Goal: Transaction & Acquisition: Purchase product/service

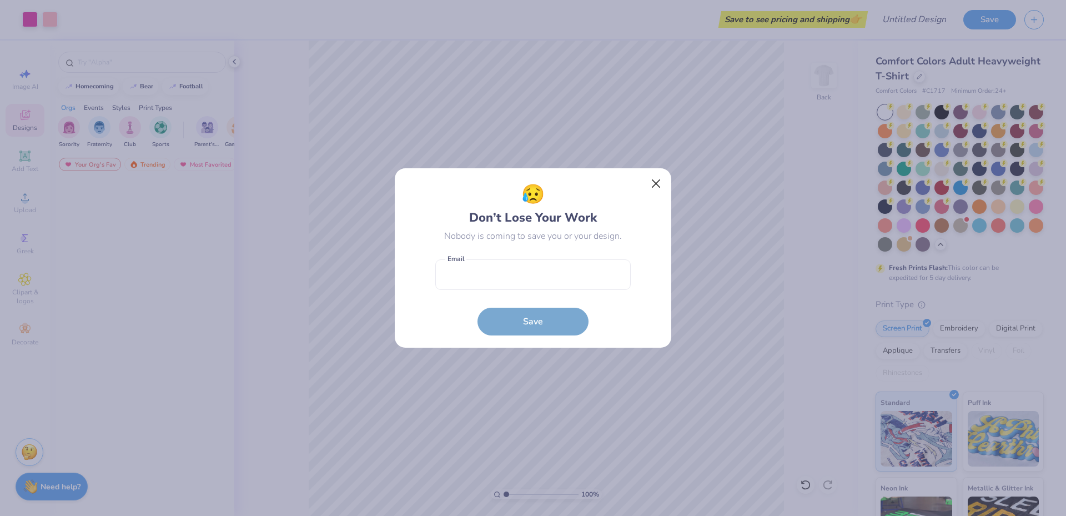
scroll to position [111, 0]
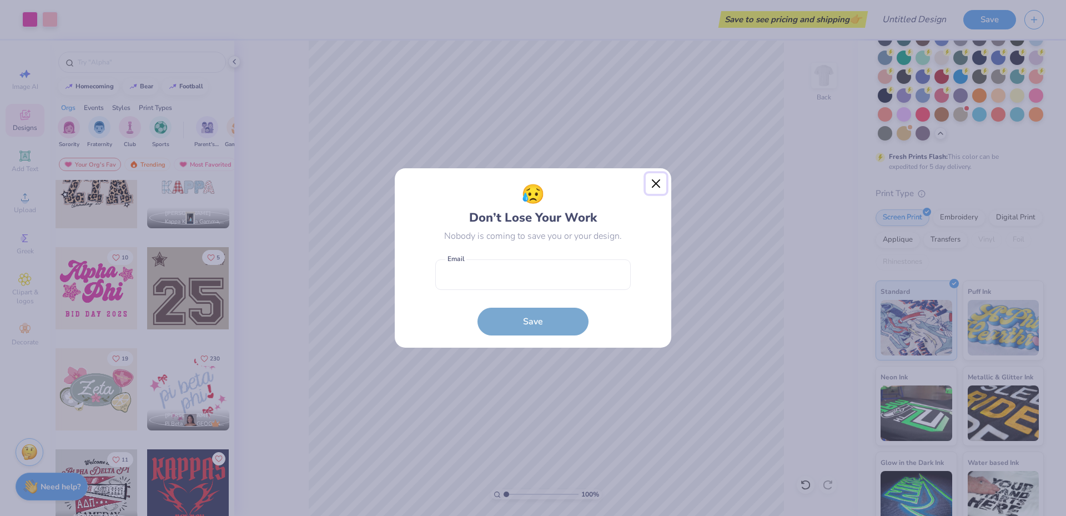
click at [657, 183] on button "Close" at bounding box center [656, 183] width 21 height 21
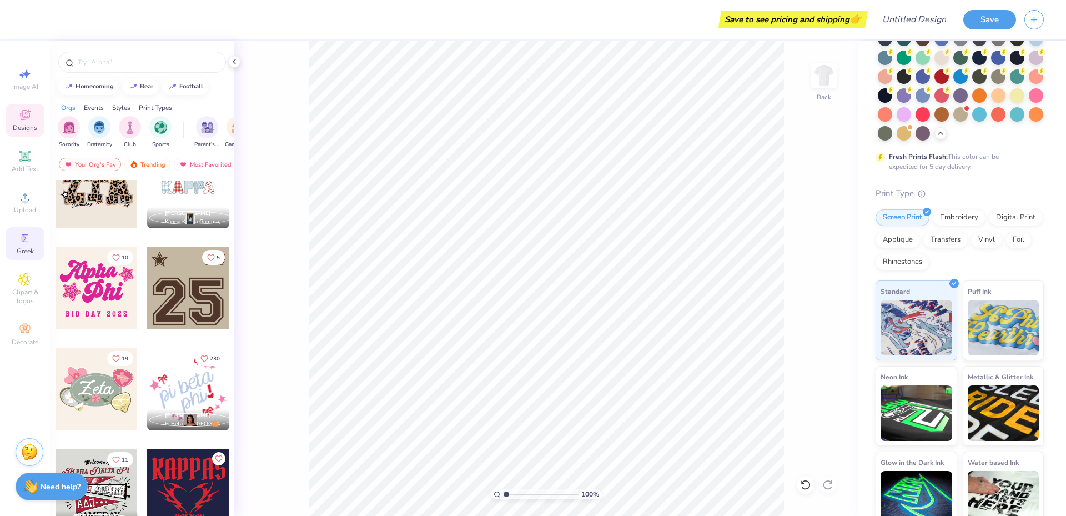
click at [24, 249] on span "Greek" at bounding box center [25, 251] width 17 height 9
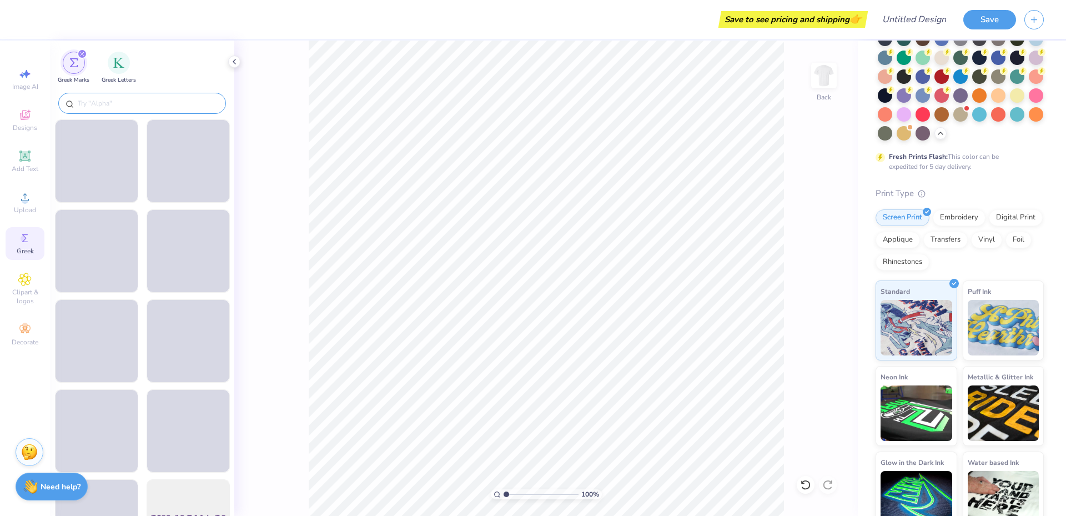
click at [97, 109] on div at bounding box center [142, 103] width 168 height 21
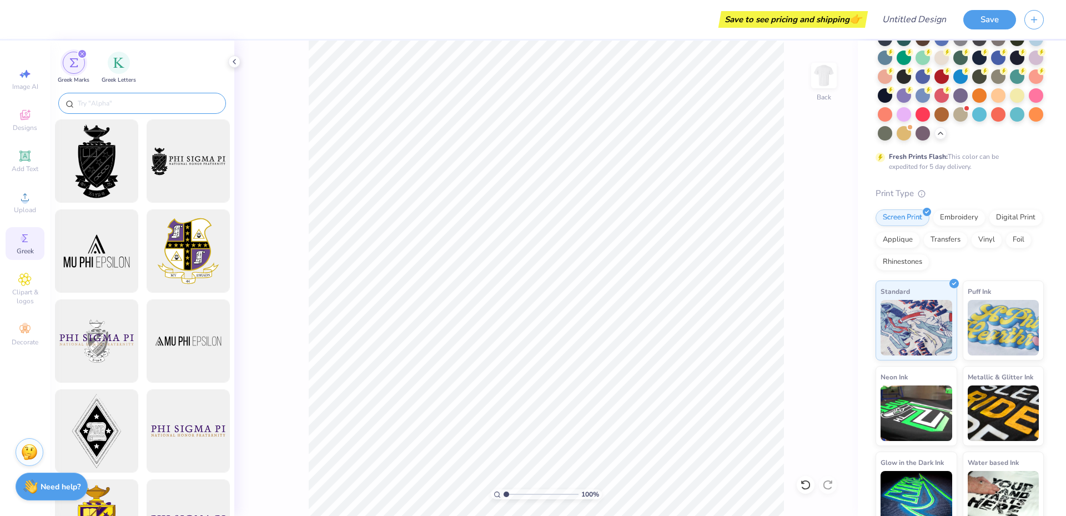
click at [98, 106] on input "text" at bounding box center [148, 103] width 142 height 11
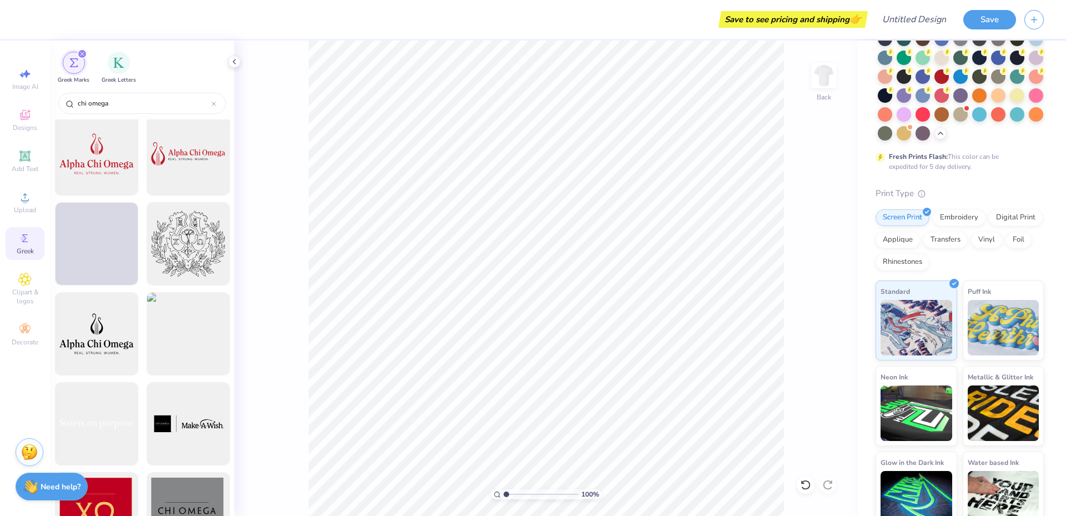
scroll to position [0, 0]
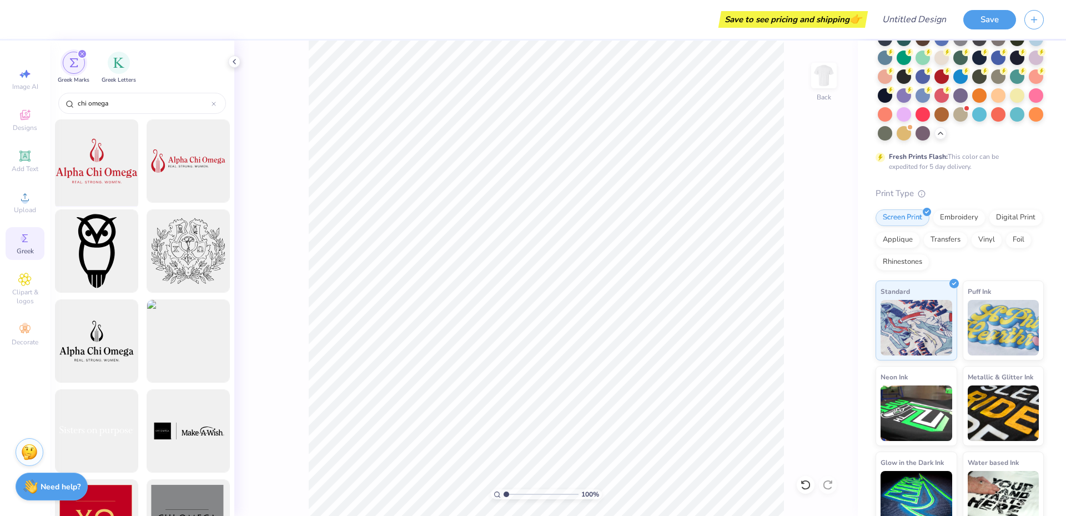
type input "chi omega"
click at [132, 177] on div at bounding box center [97, 162] width 92 height 92
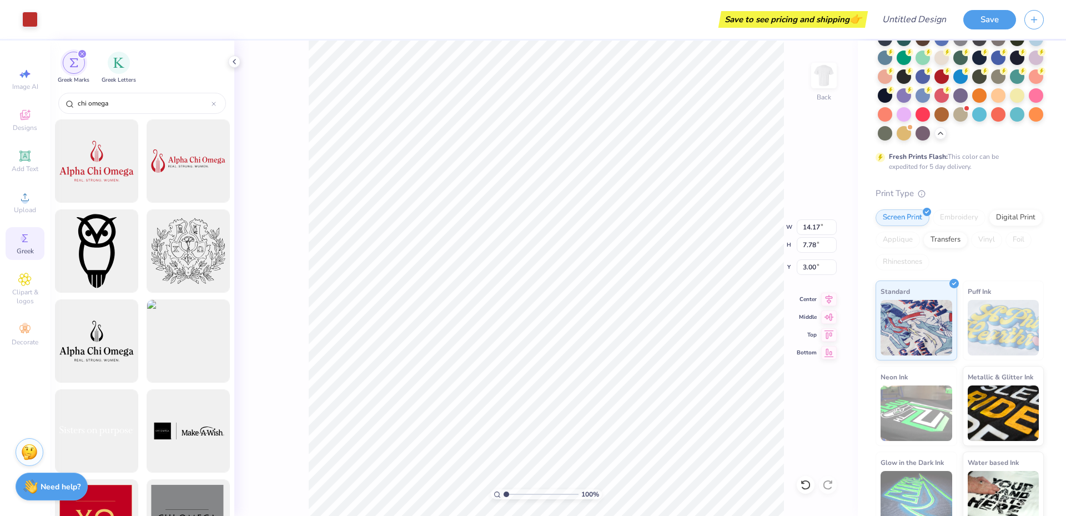
type input "10.00"
type input "5.49"
click at [32, 19] on div at bounding box center [30, 19] width 16 height 16
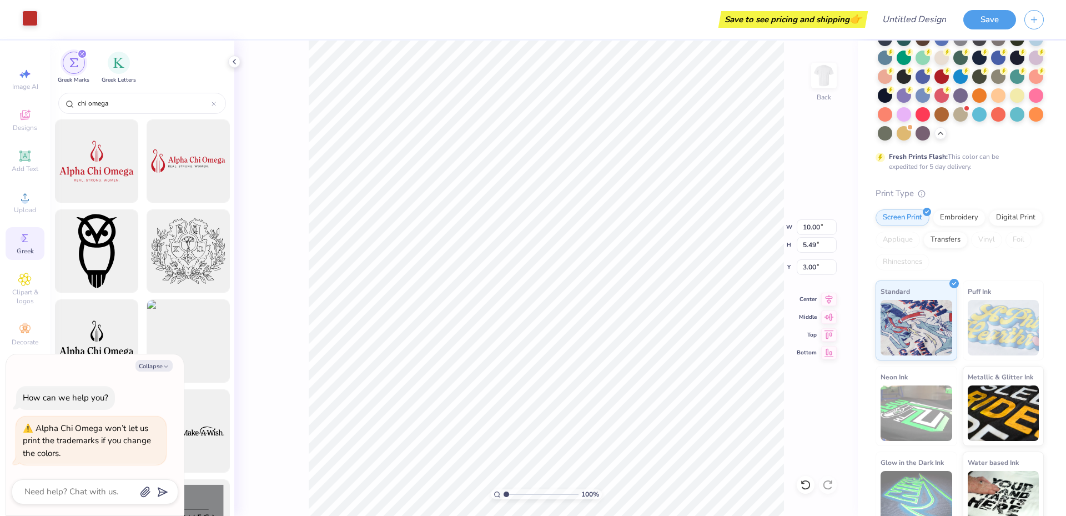
click at [34, 17] on div at bounding box center [30, 19] width 16 height 16
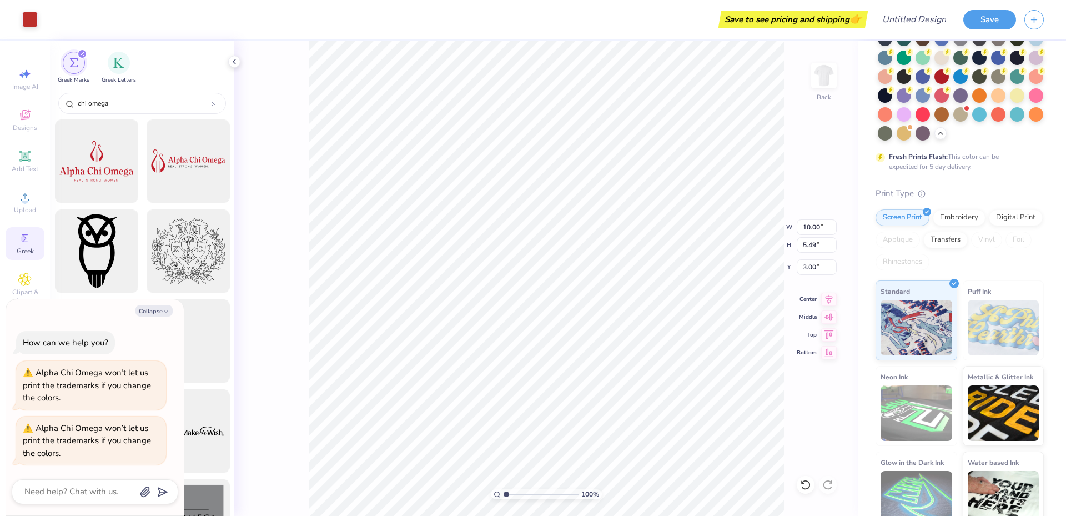
click at [1047, 77] on div "Comfort Colors Adult Heavyweight T-Shirt Comfort Colors # C1717 Minimum Order: …" at bounding box center [962, 230] width 208 height 602
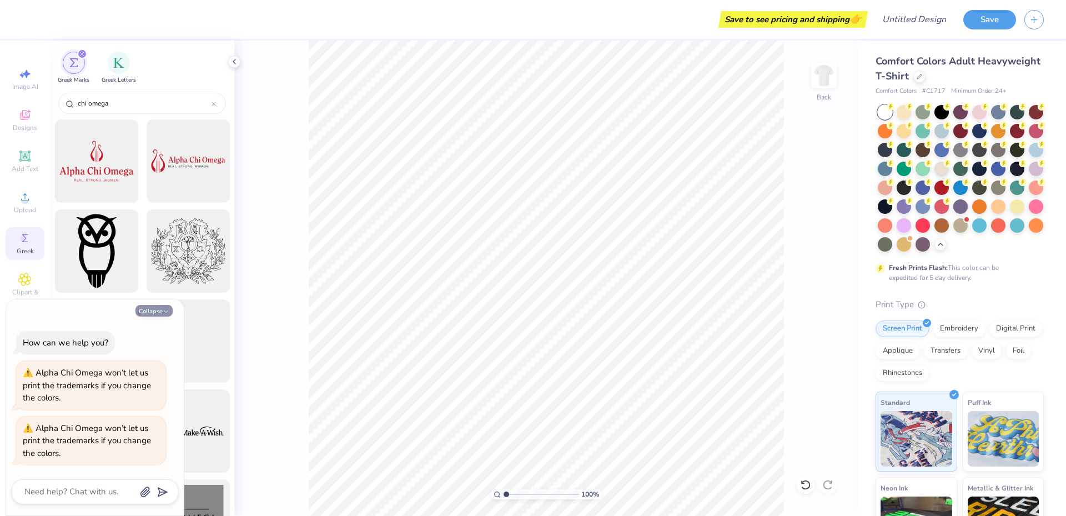
click at [165, 313] on icon "button" at bounding box center [166, 311] width 7 height 7
type textarea "x"
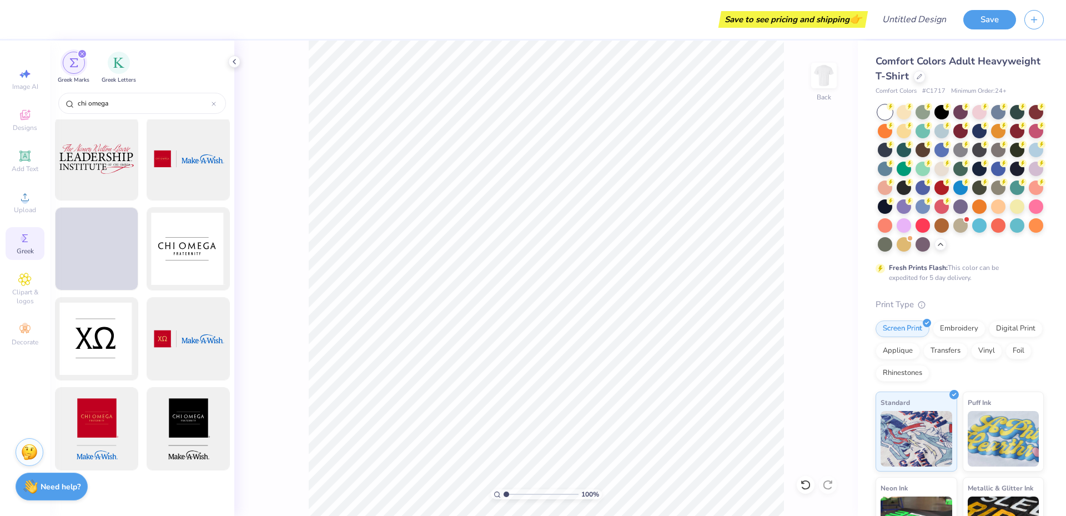
scroll to position [1000, 0]
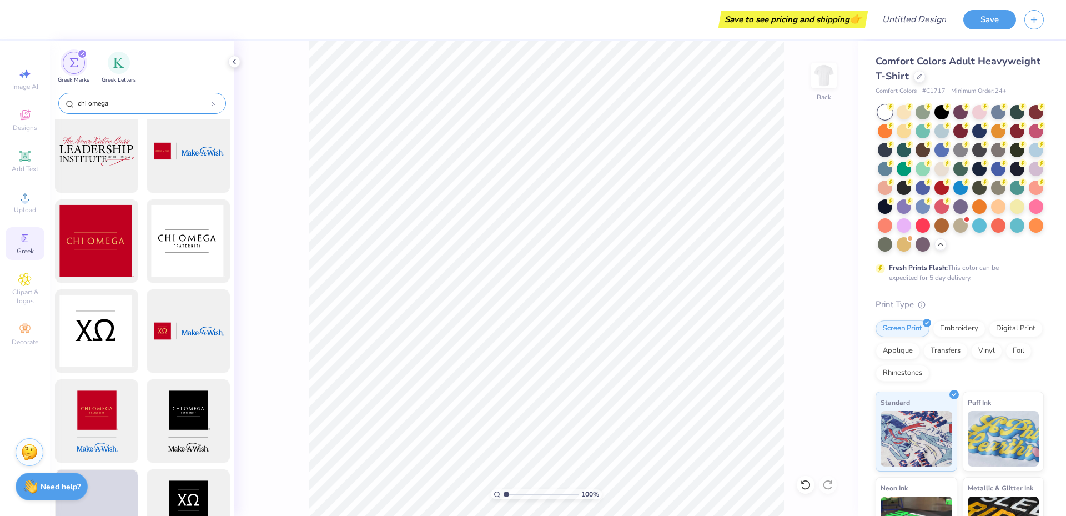
drag, startPoint x: 142, startPoint y: 101, endPoint x: 75, endPoint y: 99, distance: 67.2
click at [75, 99] on div "chi omega" at bounding box center [142, 103] width 168 height 21
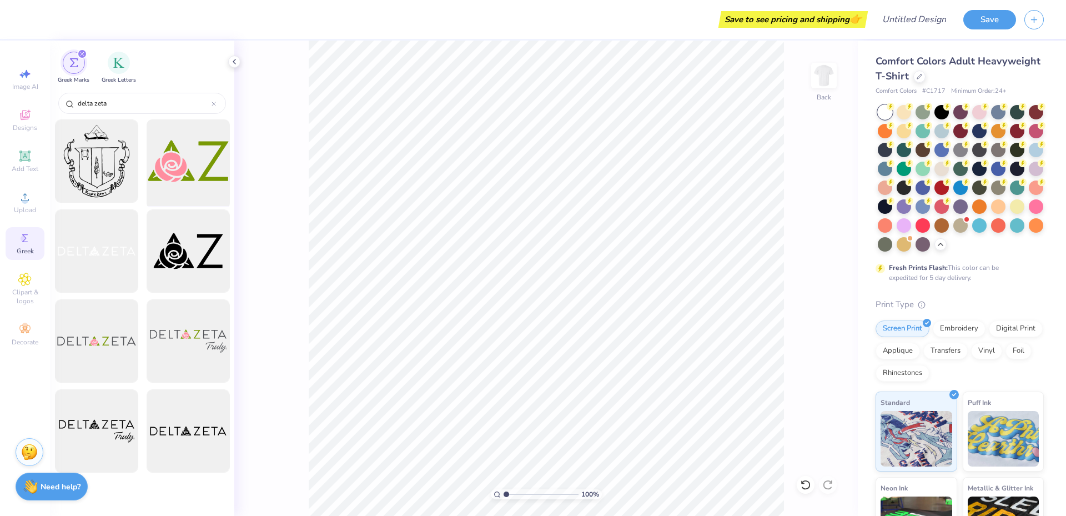
type input "delta zeta"
click at [181, 152] on div at bounding box center [188, 162] width 92 height 92
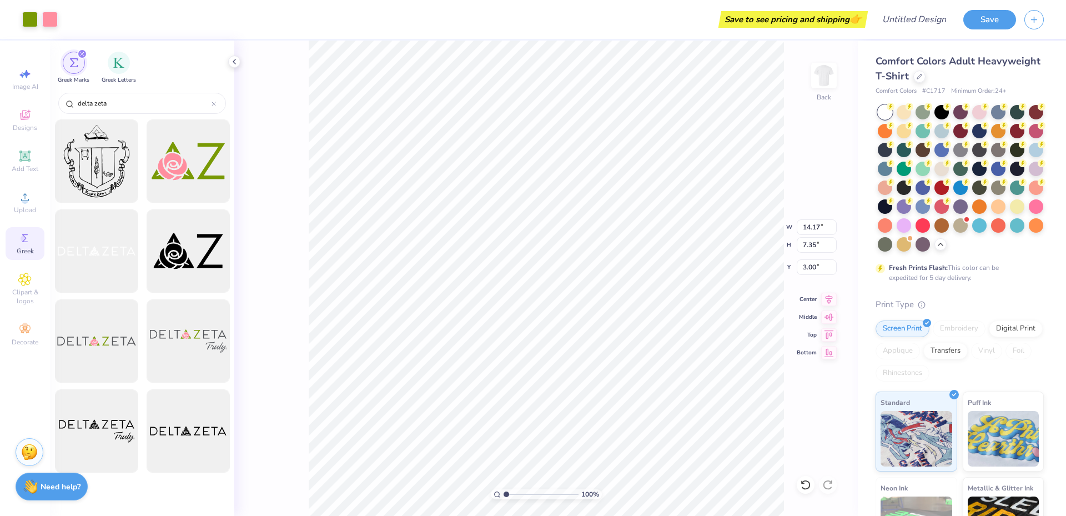
type input "10.69"
type input "5.54"
click at [52, 19] on div at bounding box center [50, 19] width 16 height 16
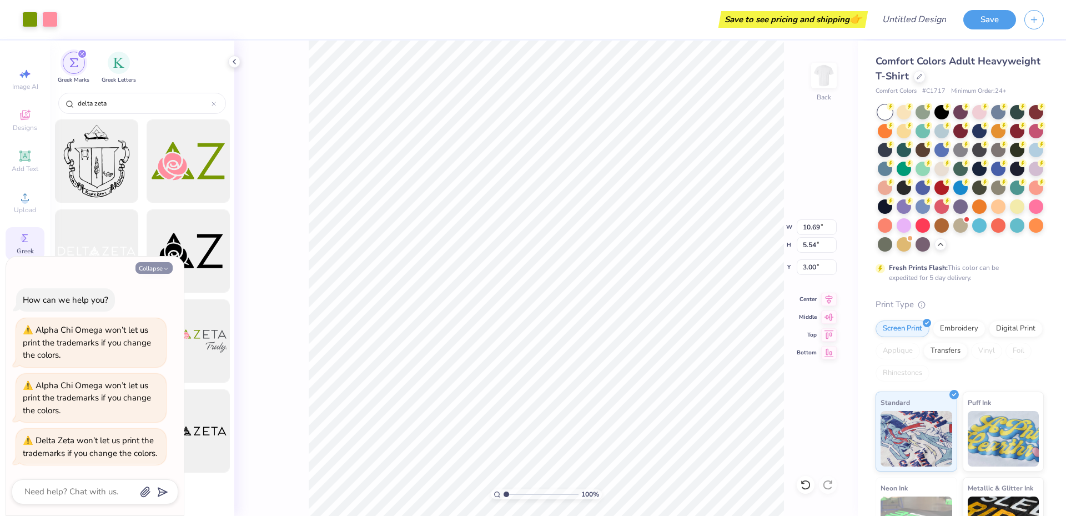
click at [149, 270] on button "Collapse" at bounding box center [153, 268] width 37 height 12
type textarea "x"
